Goal: Transaction & Acquisition: Purchase product/service

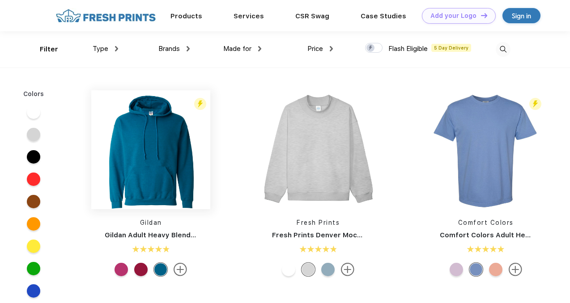
scroll to position [0, 0]
click at [105, 49] on span "Type" at bounding box center [101, 48] width 16 height 8
click at [116, 49] on img at bounding box center [116, 48] width 3 height 5
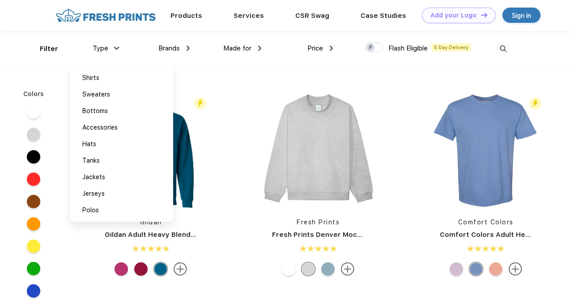
click at [501, 45] on img at bounding box center [502, 49] width 15 height 15
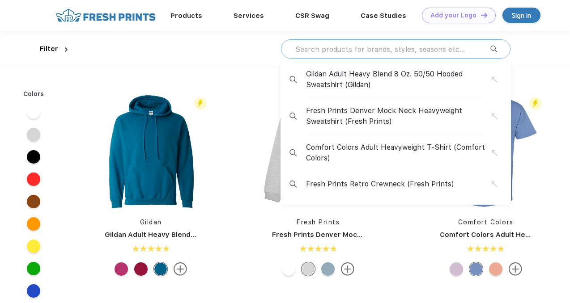
click at [441, 45] on input "text" at bounding box center [392, 49] width 196 height 10
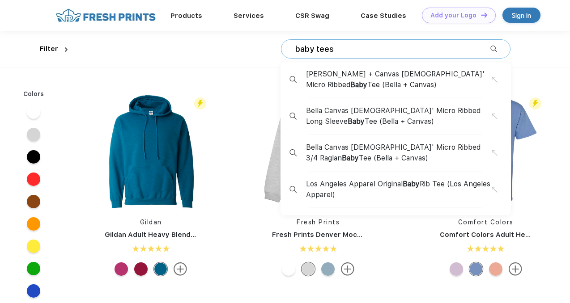
type input "baby tees"
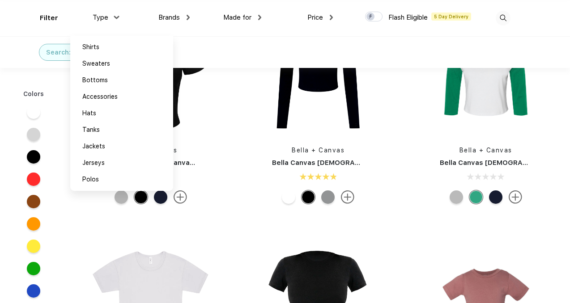
scroll to position [37, 0]
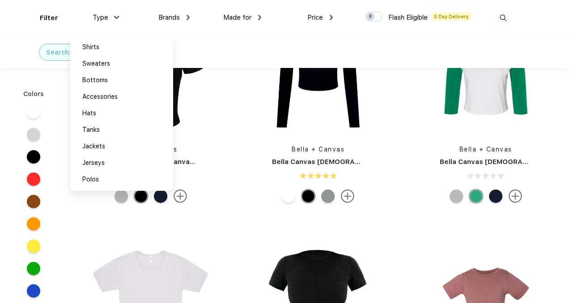
click at [566, 184] on div "Bella + Canvas Bella Canvas [DEMOGRAPHIC_DATA]' Micro Ribbed 3/4 Raglan Baby Tee" at bounding box center [485, 112] width 167 height 190
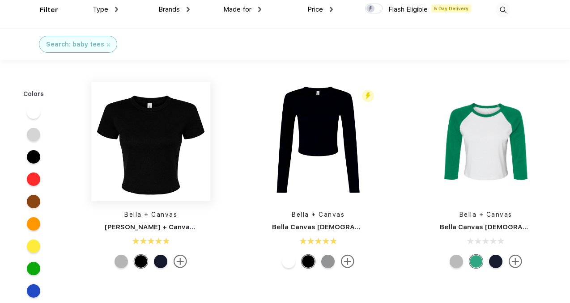
scroll to position [48, 0]
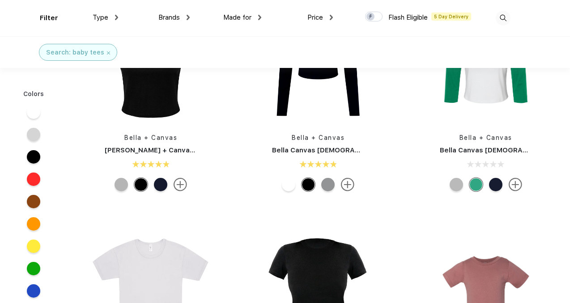
click at [181, 175] on div "Bella + Canvas Bella + Canvas [DEMOGRAPHIC_DATA]' Micro Ribbed Baby Tee" at bounding box center [151, 100] width 132 height 190
click at [181, 178] on img at bounding box center [179, 184] width 13 height 13
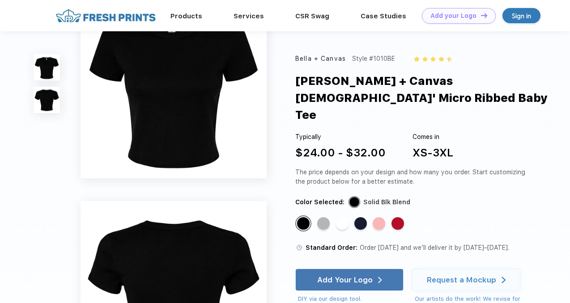
scroll to position [30, 0]
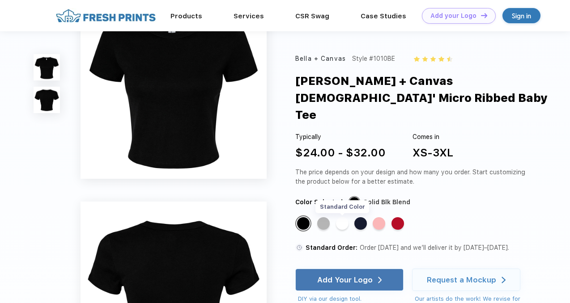
click at [343, 217] on div "Standard Color" at bounding box center [342, 223] width 13 height 13
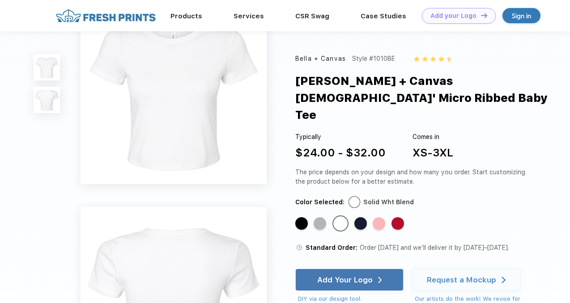
scroll to position [0, 0]
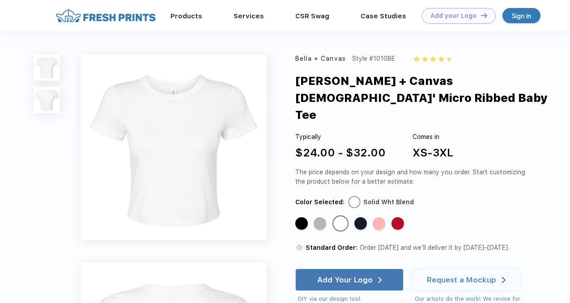
click at [421, 168] on div "The price depends on your design and how many you order. Start customizing the …" at bounding box center [411, 177] width 233 height 19
click at [414, 168] on div "The price depends on your design and how many you order. Start customizing the …" at bounding box center [411, 177] width 233 height 19
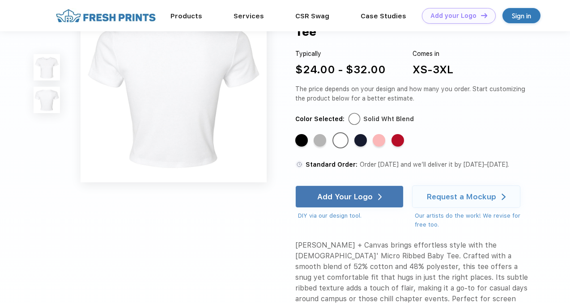
scroll to position [187, 0]
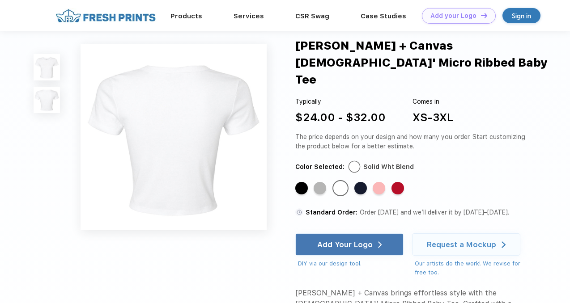
click at [349, 172] on div at bounding box center [354, 166] width 11 height 11
click at [351, 172] on div at bounding box center [354, 166] width 11 height 11
click at [344, 195] on div "Standard Color" at bounding box center [340, 188] width 13 height 13
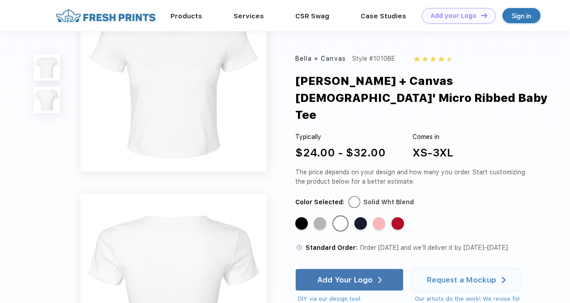
scroll to position [0, 0]
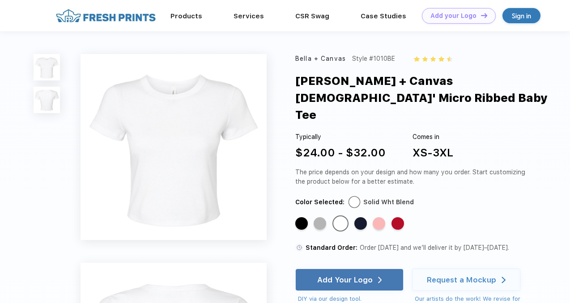
click at [343, 145] on div "$24.00 - $32.00" at bounding box center [340, 153] width 90 height 16
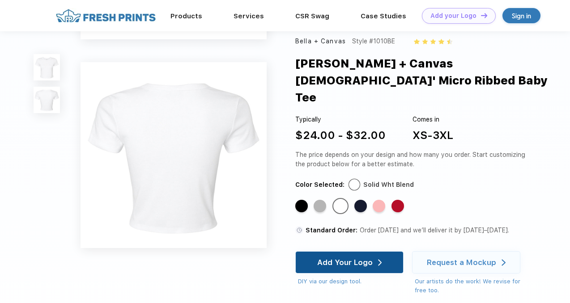
scroll to position [170, 0]
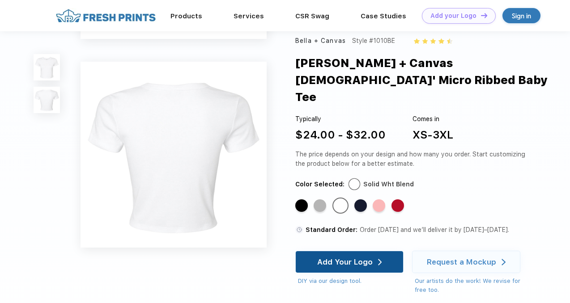
click at [349, 260] on div "Add Your Logo" at bounding box center [344, 262] width 55 height 9
